Goal: Communication & Community: Share content

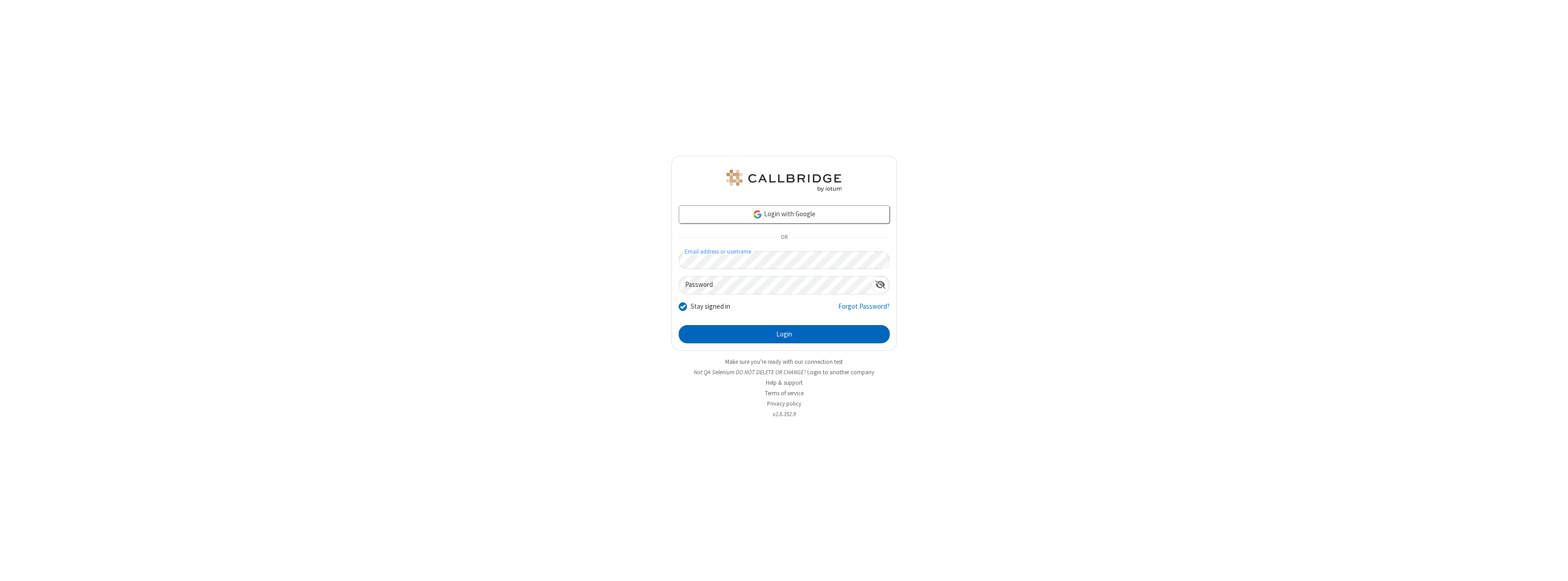
click at [784, 335] on button "Login" at bounding box center [785, 334] width 211 height 18
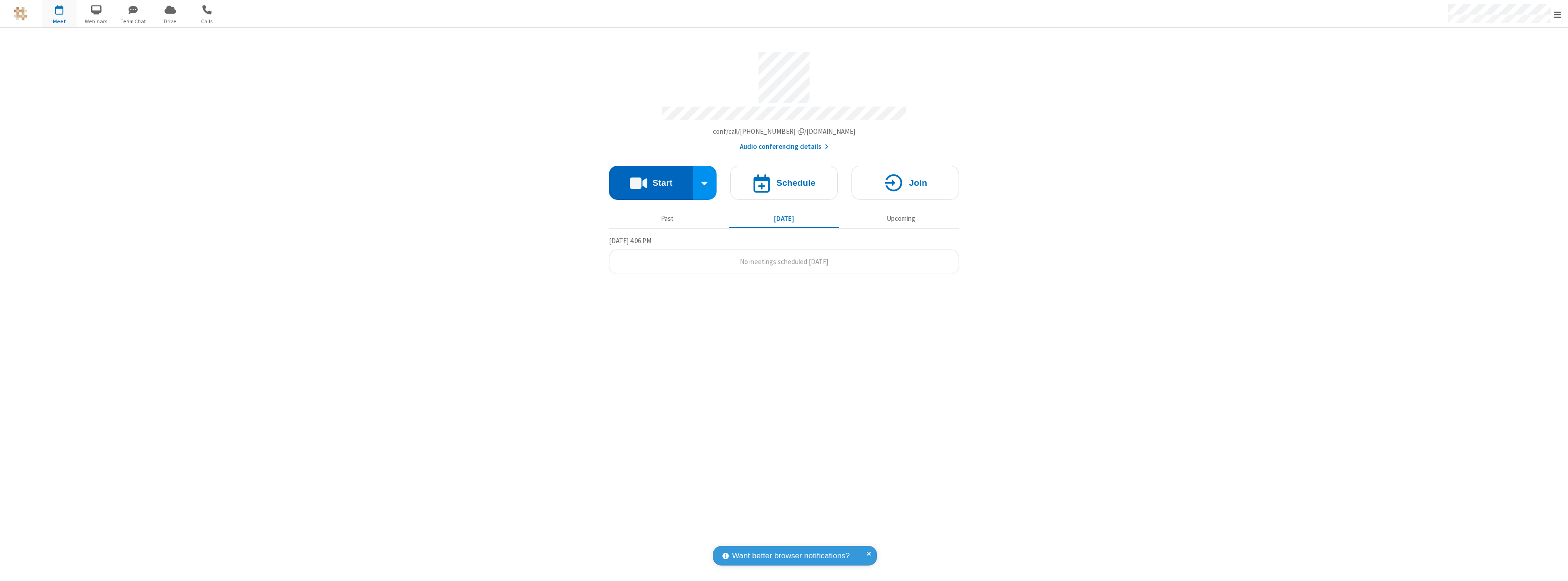
click at [651, 179] on button "Start" at bounding box center [651, 183] width 84 height 34
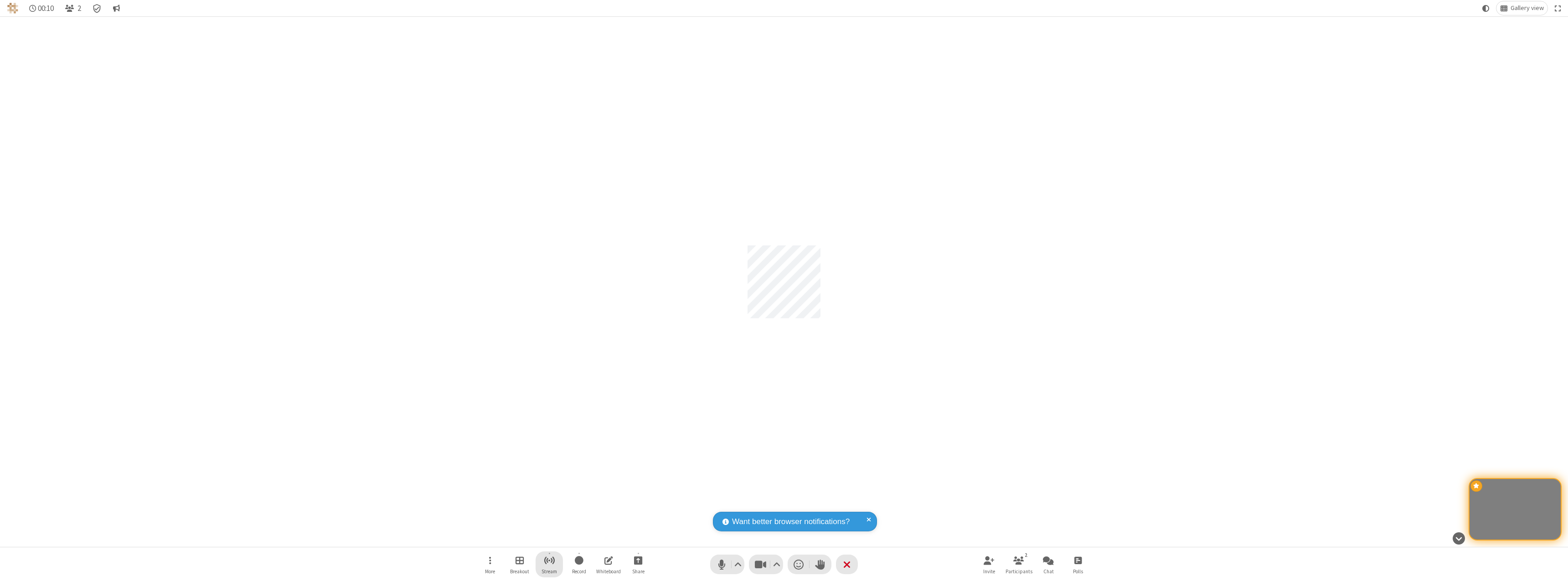
click at [550, 565] on span "Start streaming" at bounding box center [549, 560] width 11 height 11
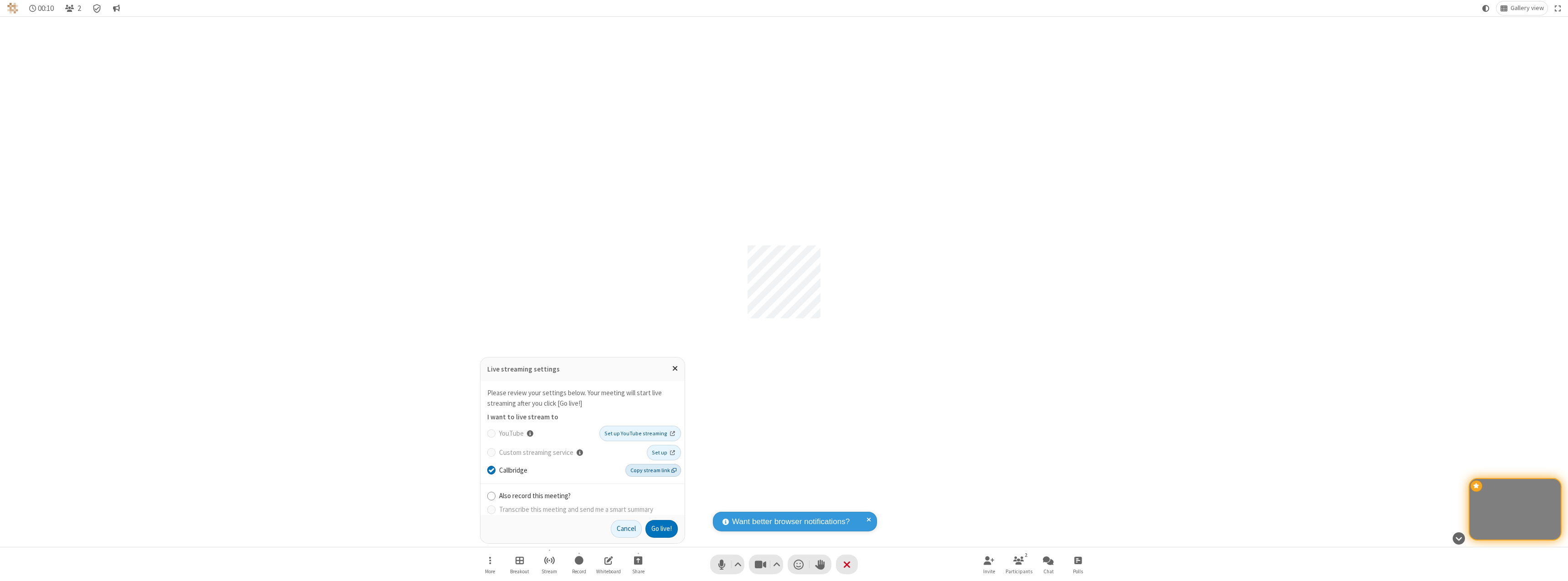
click at [654, 470] on span "Copy stream link" at bounding box center [653, 471] width 46 height 9
click at [661, 529] on button "Go live!" at bounding box center [662, 529] width 33 height 18
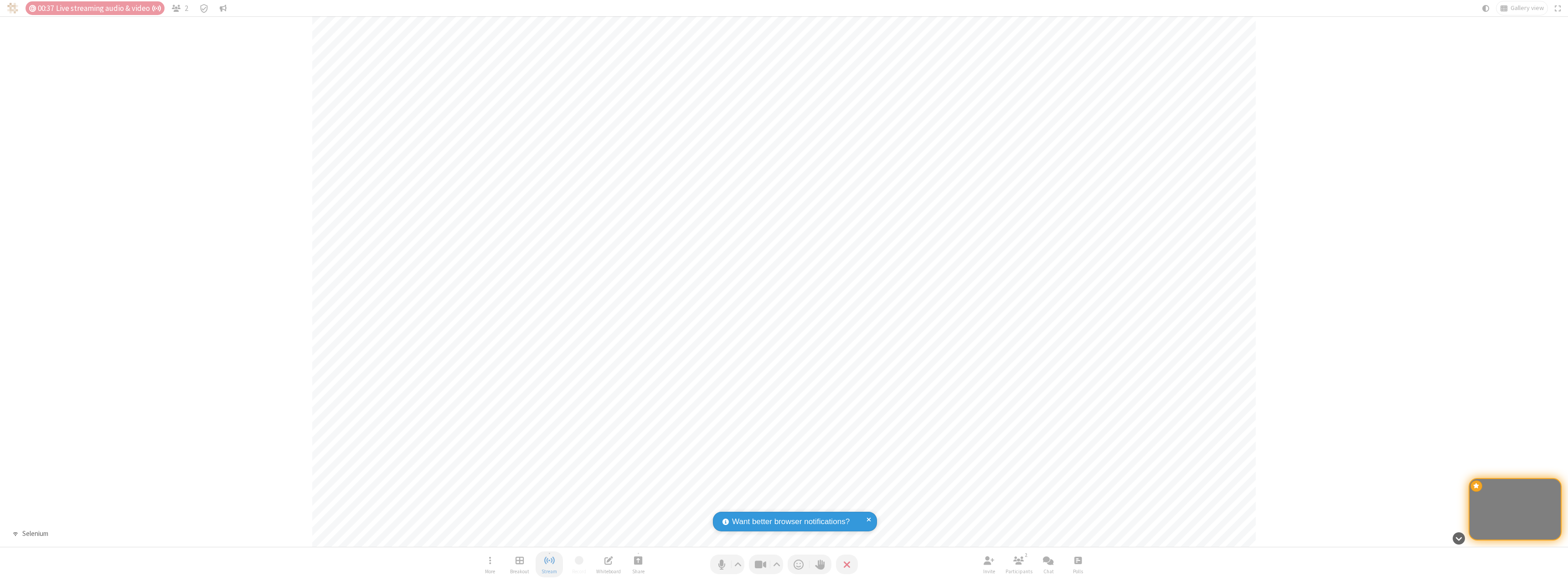
click at [550, 565] on span "Stop streaming" at bounding box center [549, 560] width 11 height 11
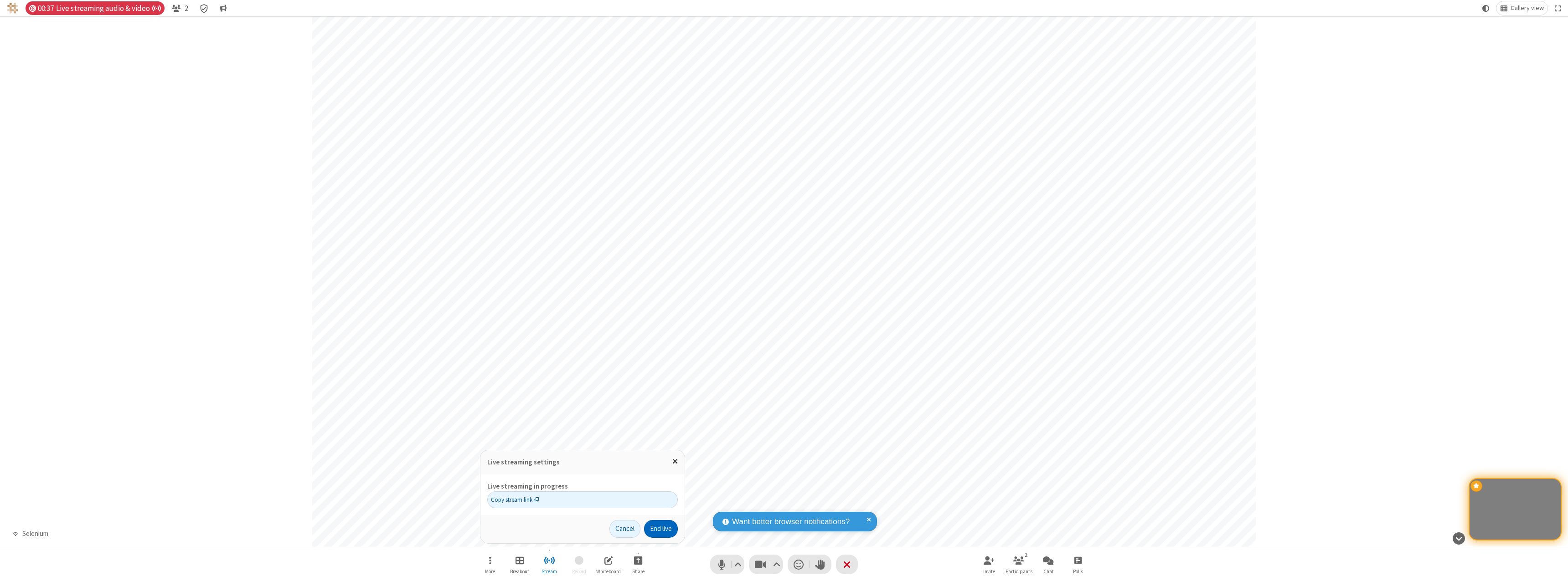
click at [660, 529] on button "End live" at bounding box center [660, 529] width 33 height 18
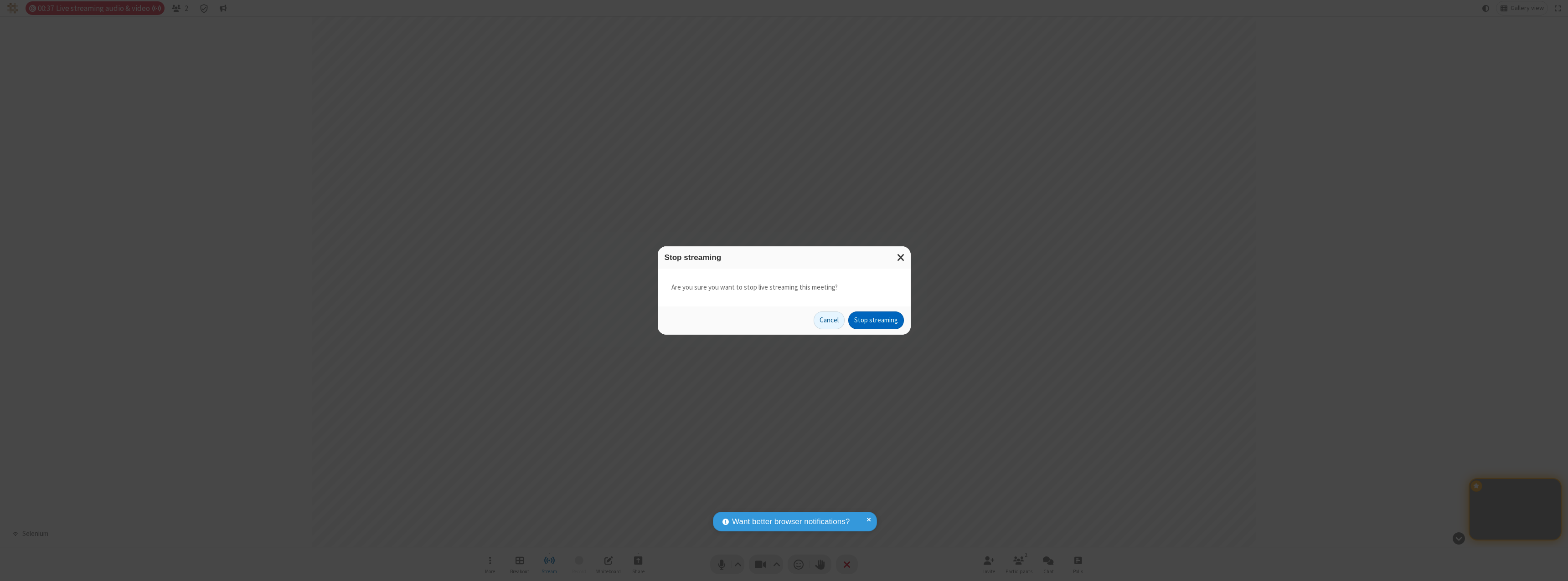
click at [876, 320] on button "Stop streaming" at bounding box center [876, 320] width 56 height 18
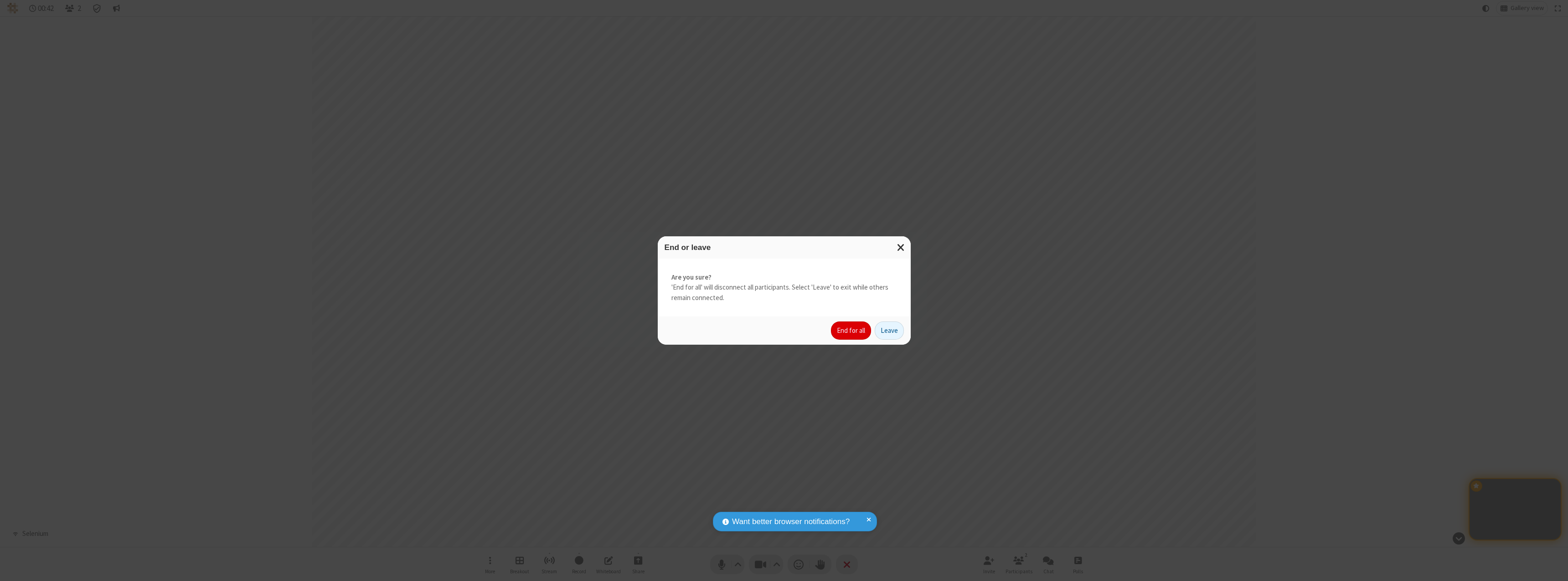
click at [852, 330] on button "End for all" at bounding box center [851, 330] width 40 height 18
